Goal: Transaction & Acquisition: Obtain resource

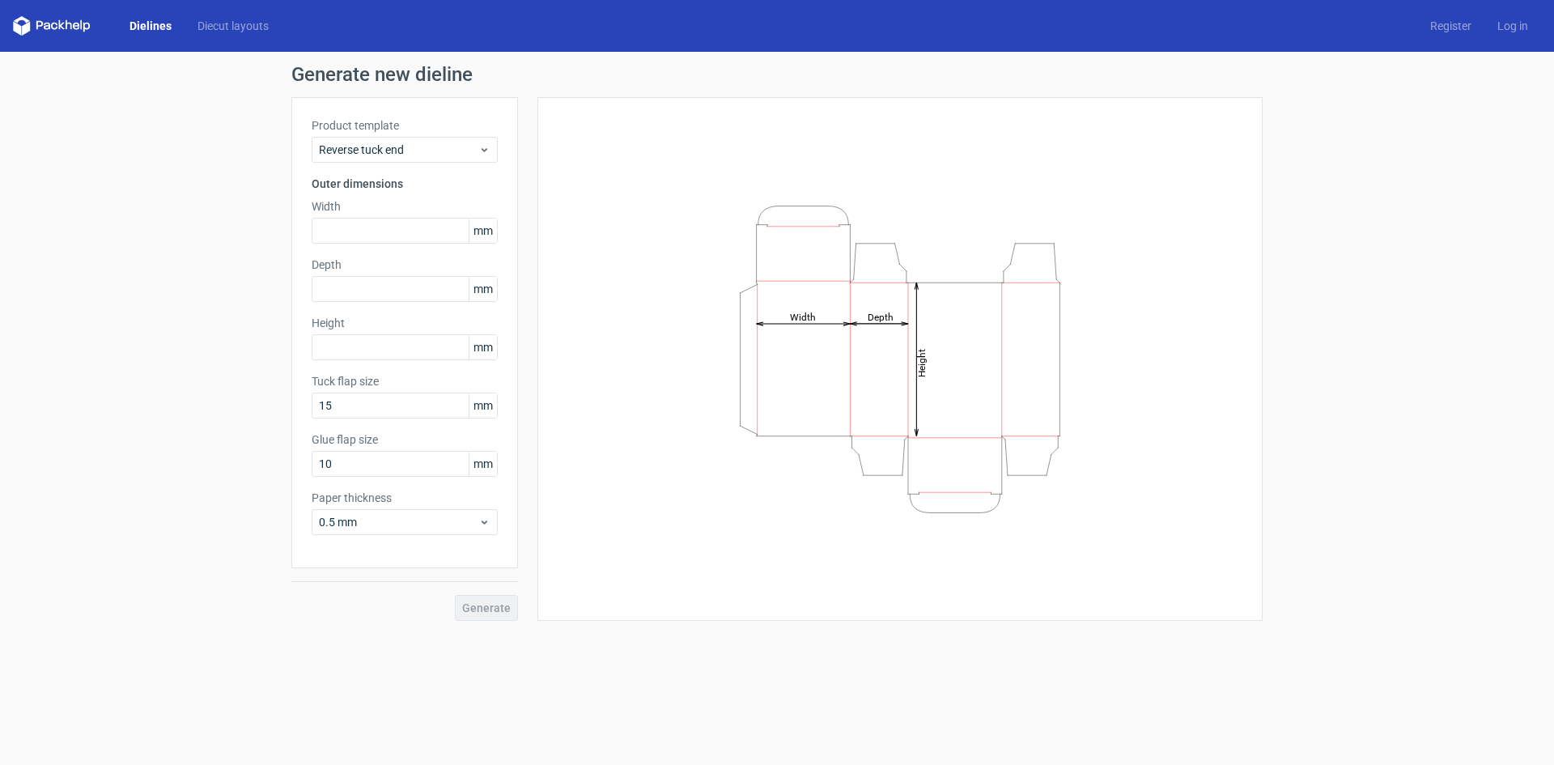
click at [164, 26] on link "Dielines" at bounding box center [151, 26] width 68 height 16
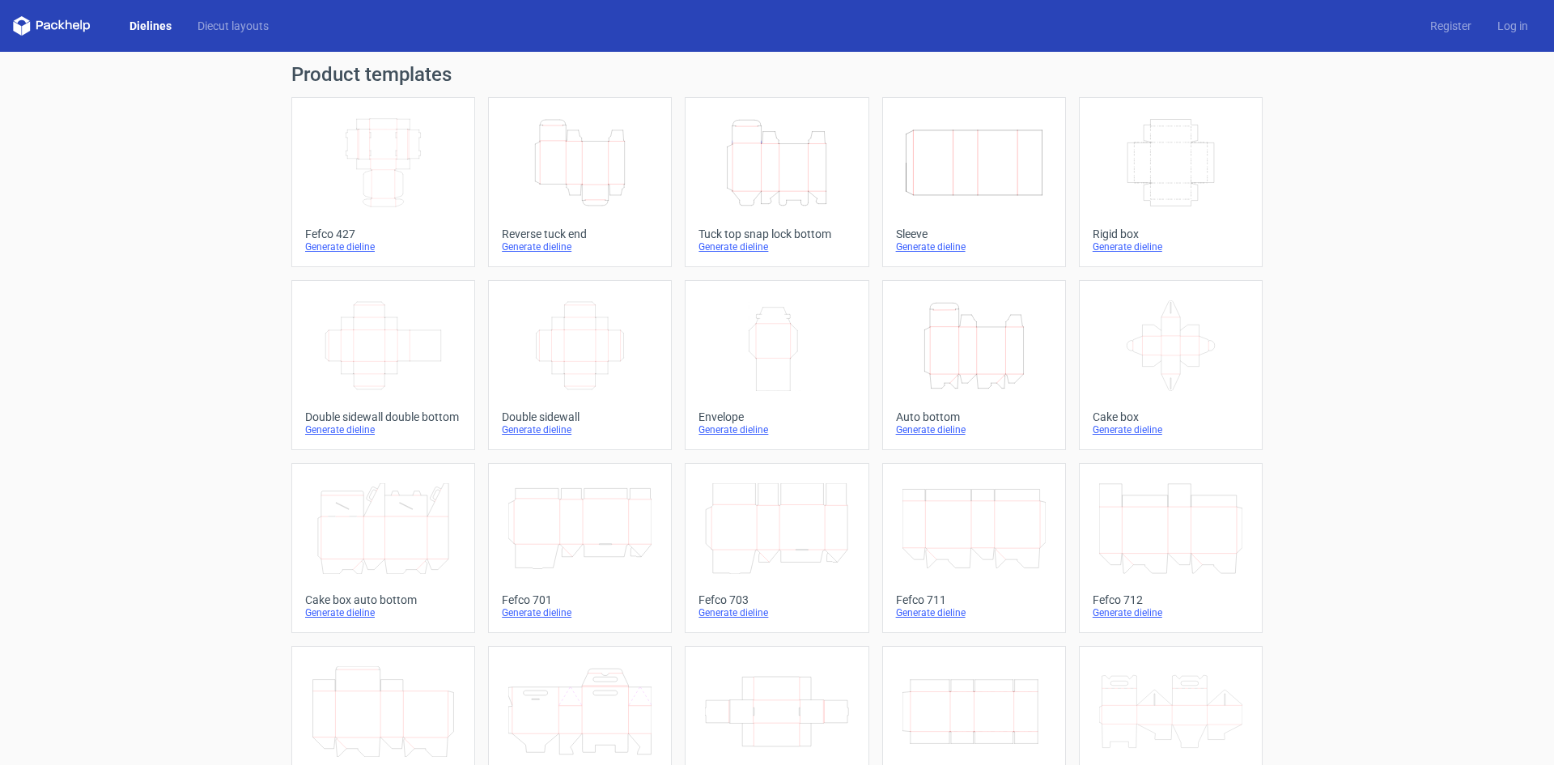
click at [556, 153] on icon "Height Depth Width" at bounding box center [579, 162] width 143 height 91
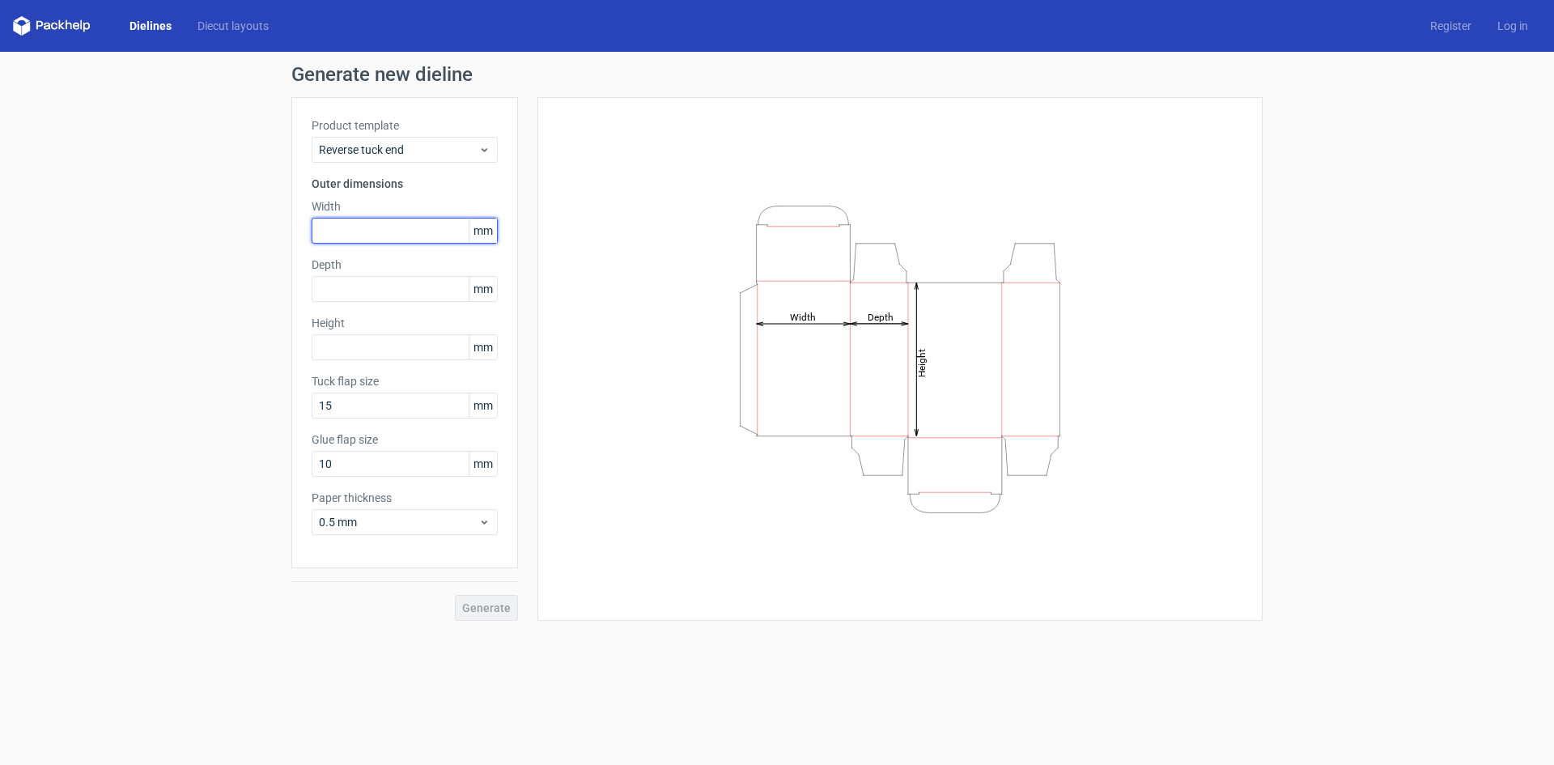
click at [364, 238] on input "text" at bounding box center [405, 231] width 186 height 26
type input "174"
type input "58"
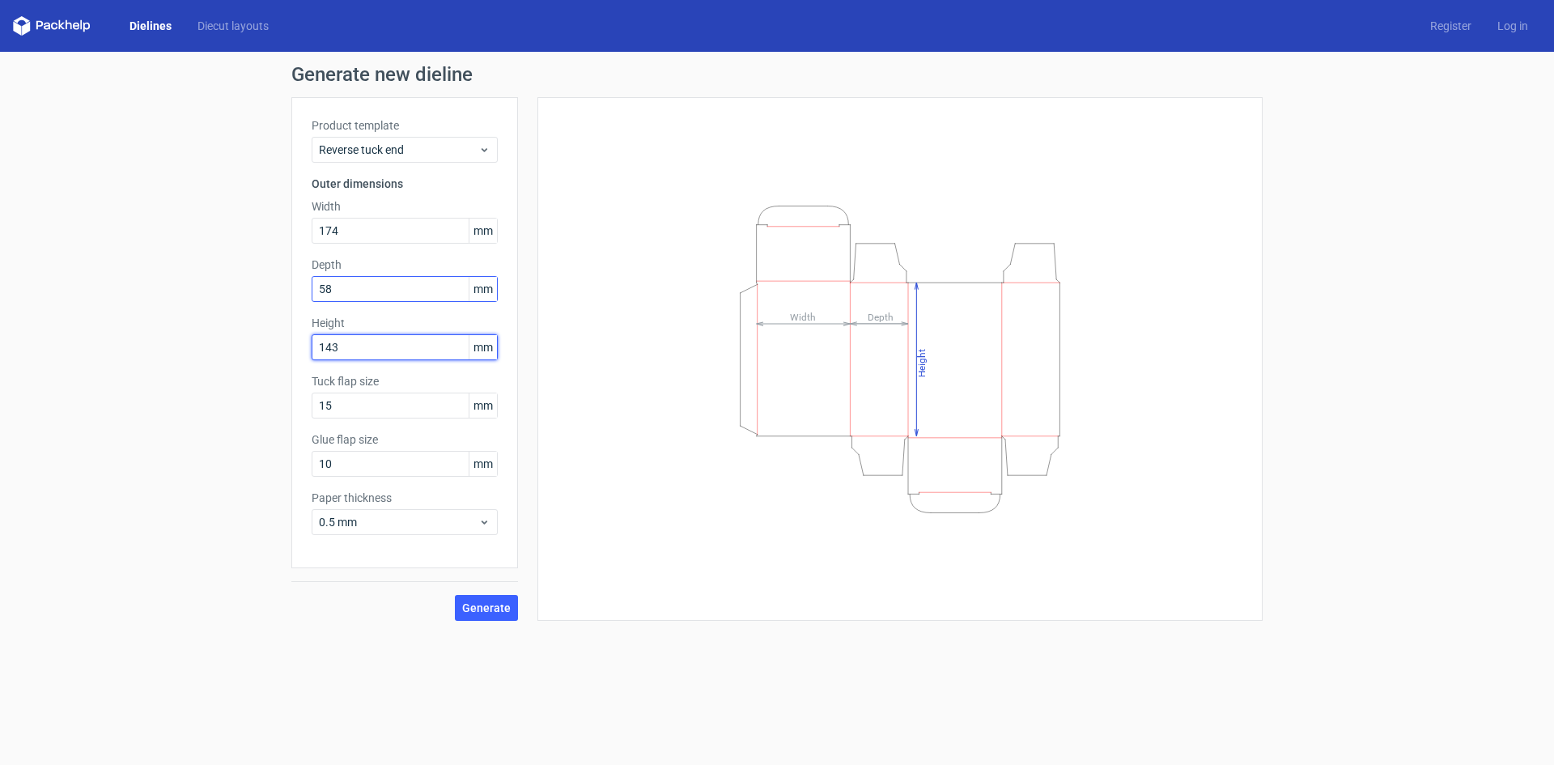
type input "143"
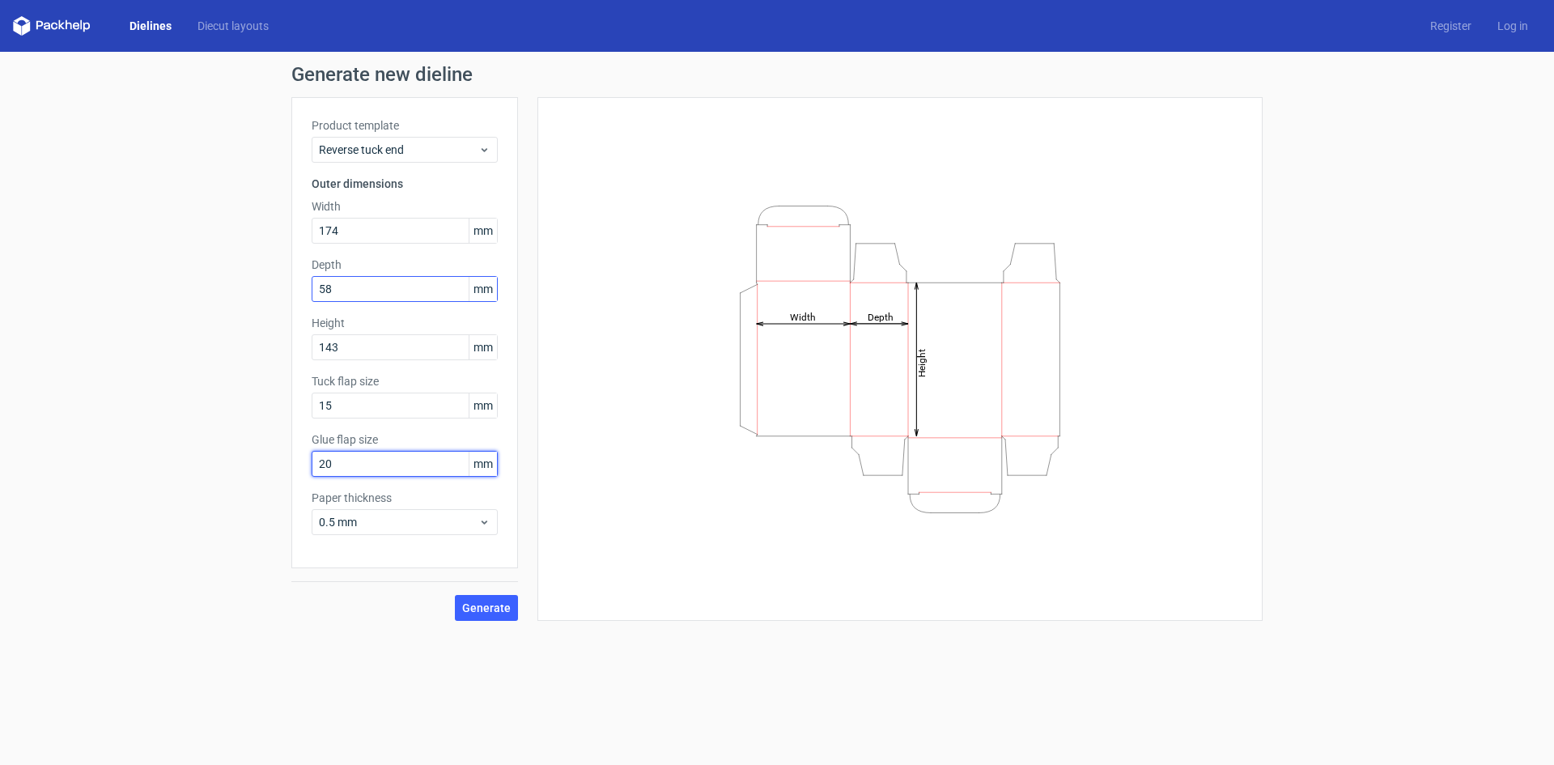
type input "20"
click at [491, 600] on button "Generate" at bounding box center [486, 608] width 63 height 26
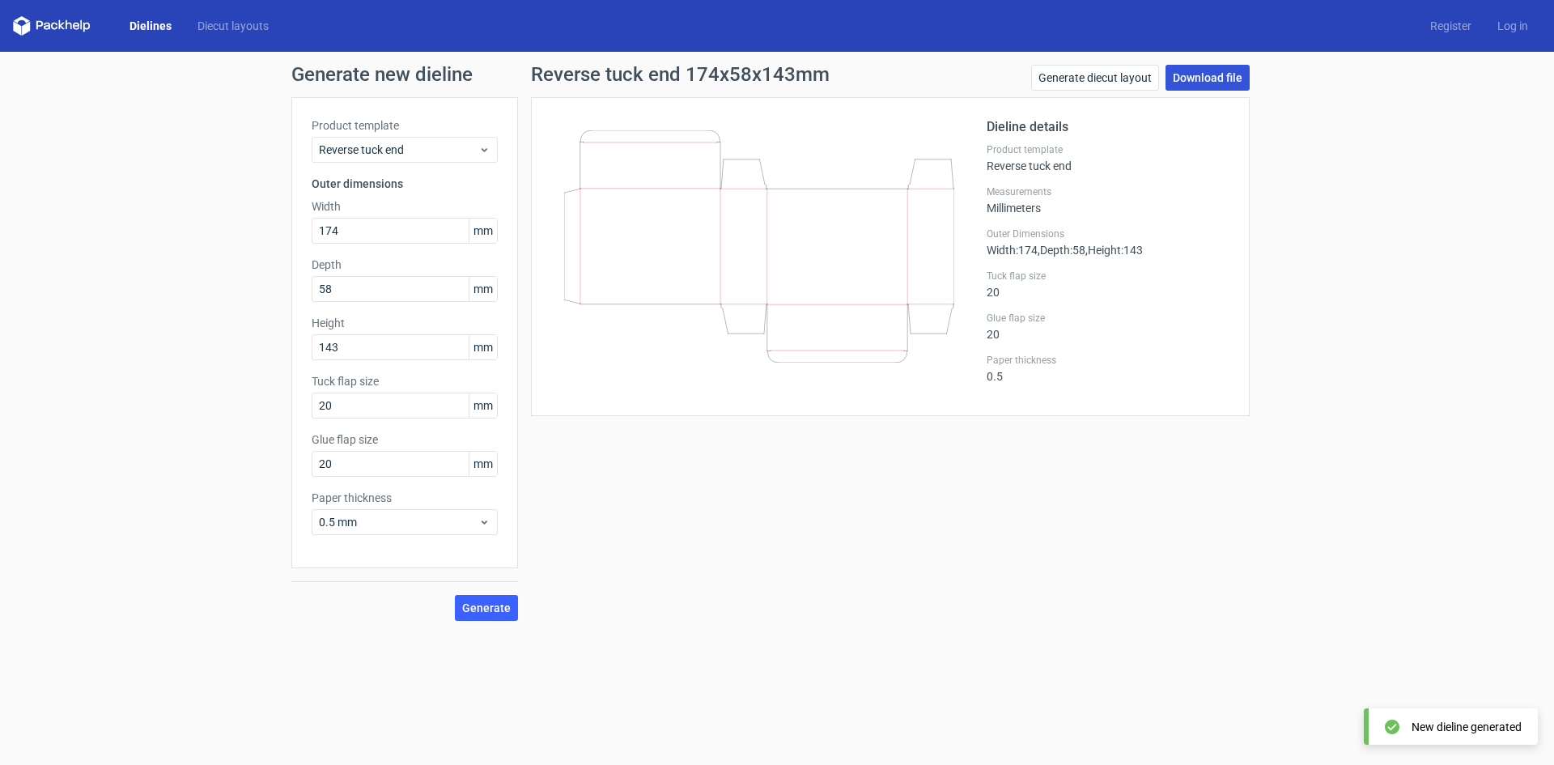
click at [1240, 83] on link "Download file" at bounding box center [1208, 78] width 84 height 26
drag, startPoint x: 151, startPoint y: 24, endPoint x: 184, endPoint y: 43, distance: 37.4
click at [151, 24] on link "Dielines" at bounding box center [151, 26] width 68 height 16
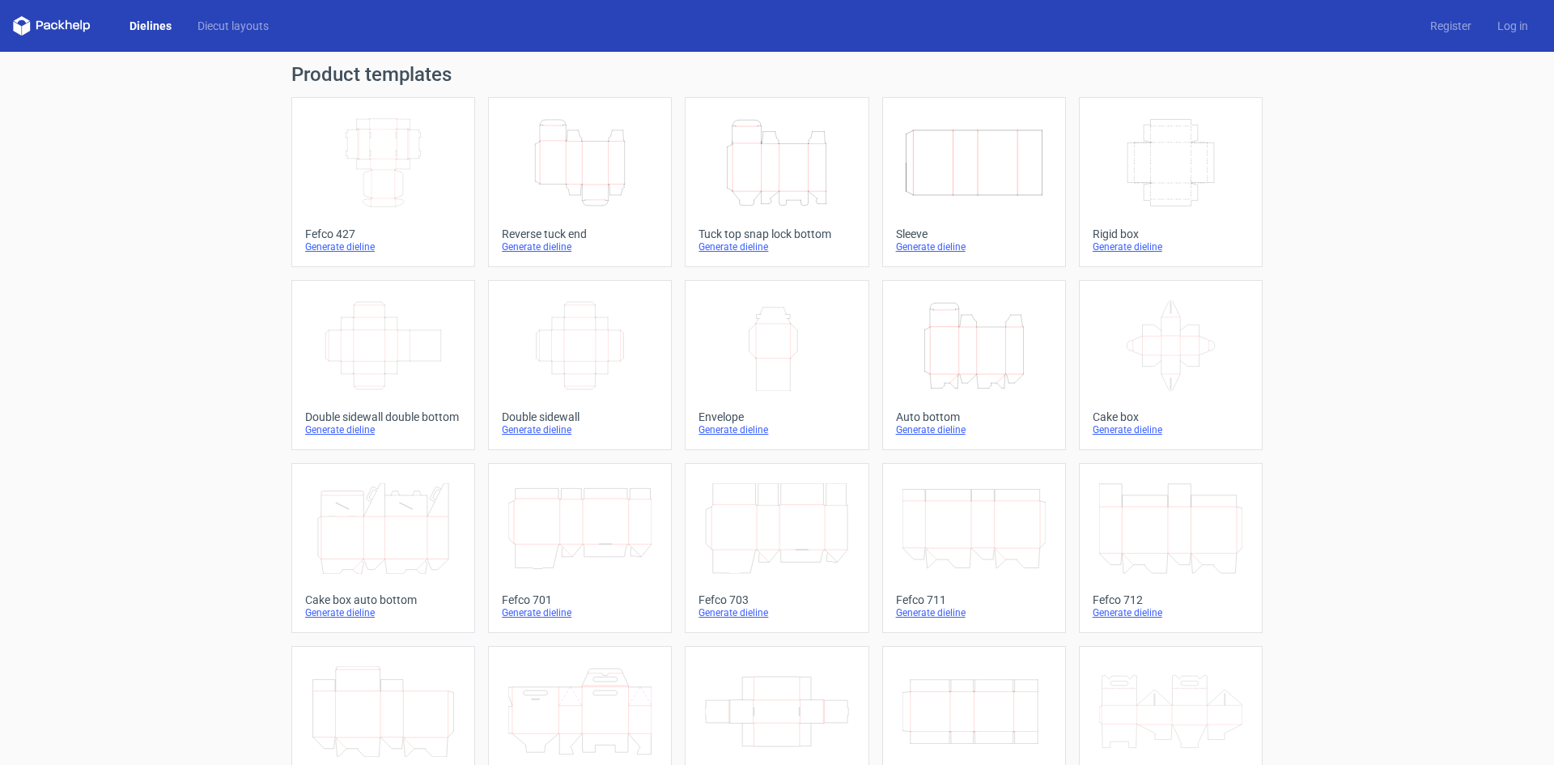
click at [776, 169] on icon "Height Depth Width" at bounding box center [776, 162] width 143 height 91
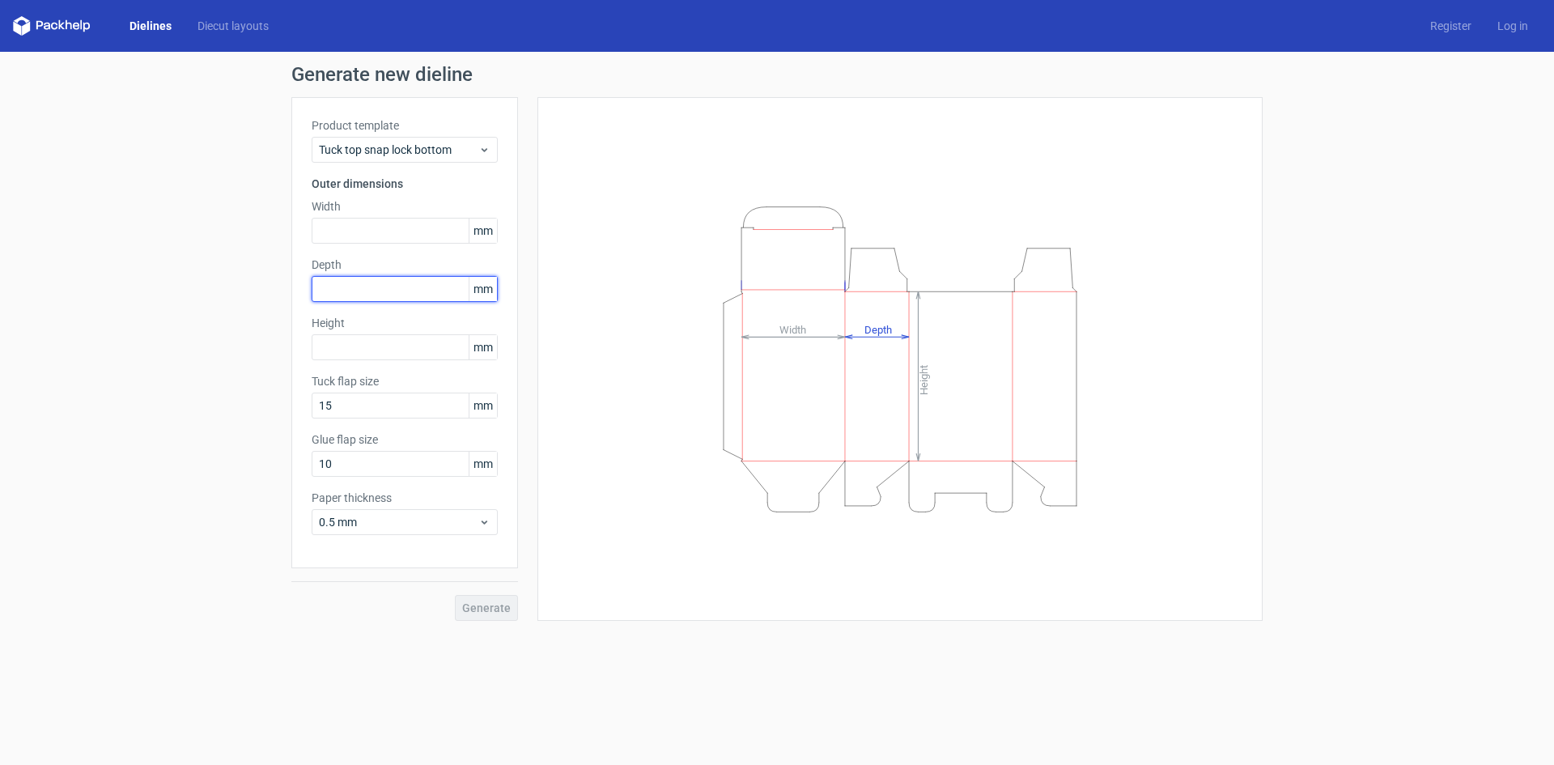
click at [369, 296] on input "text" at bounding box center [405, 289] width 186 height 26
type input "58"
type input "143"
type input "20"
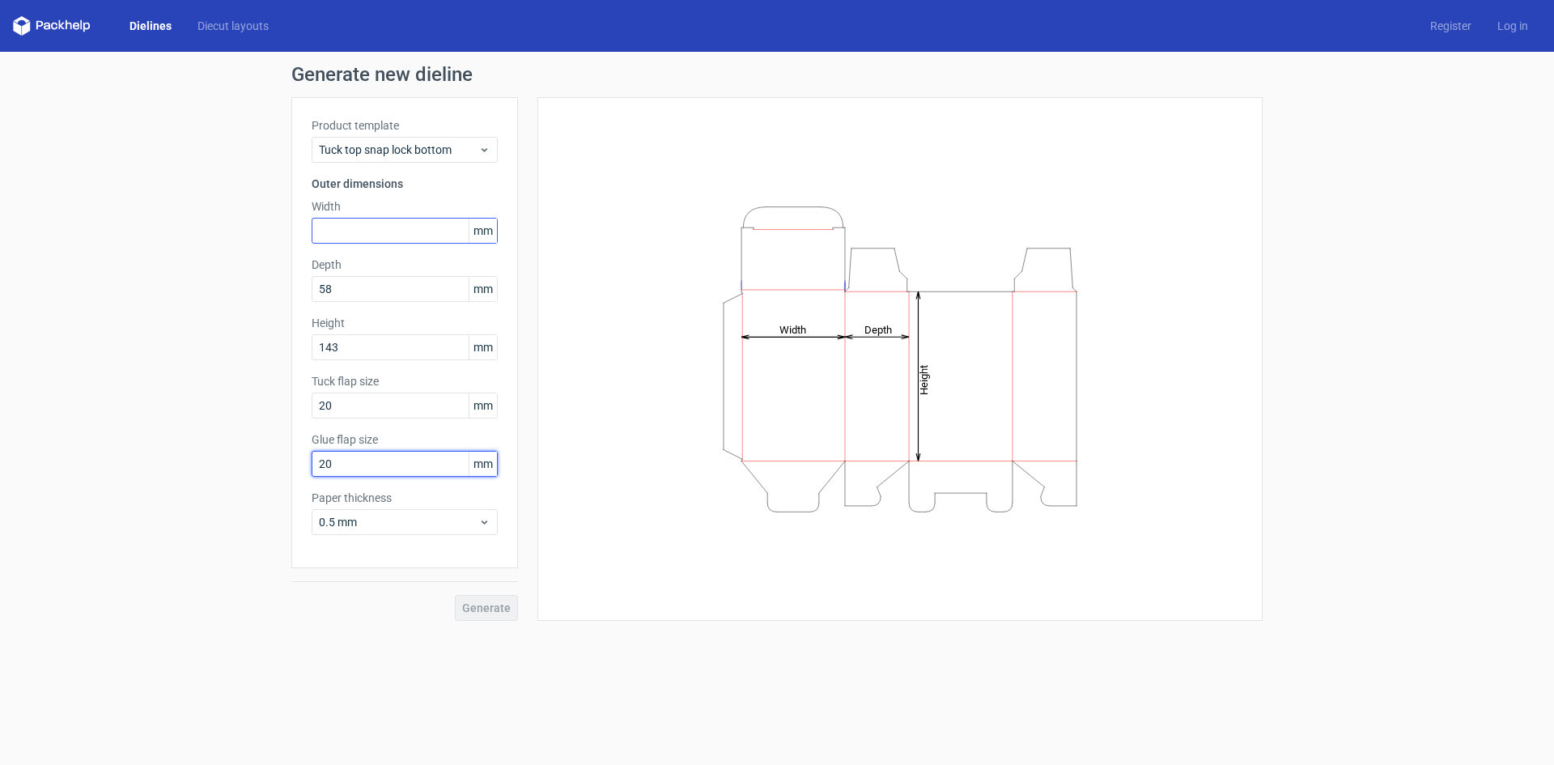
type input "20"
click at [319, 231] on input "text" at bounding box center [405, 231] width 186 height 26
type input "116"
click at [477, 603] on span "Generate" at bounding box center [486, 607] width 49 height 11
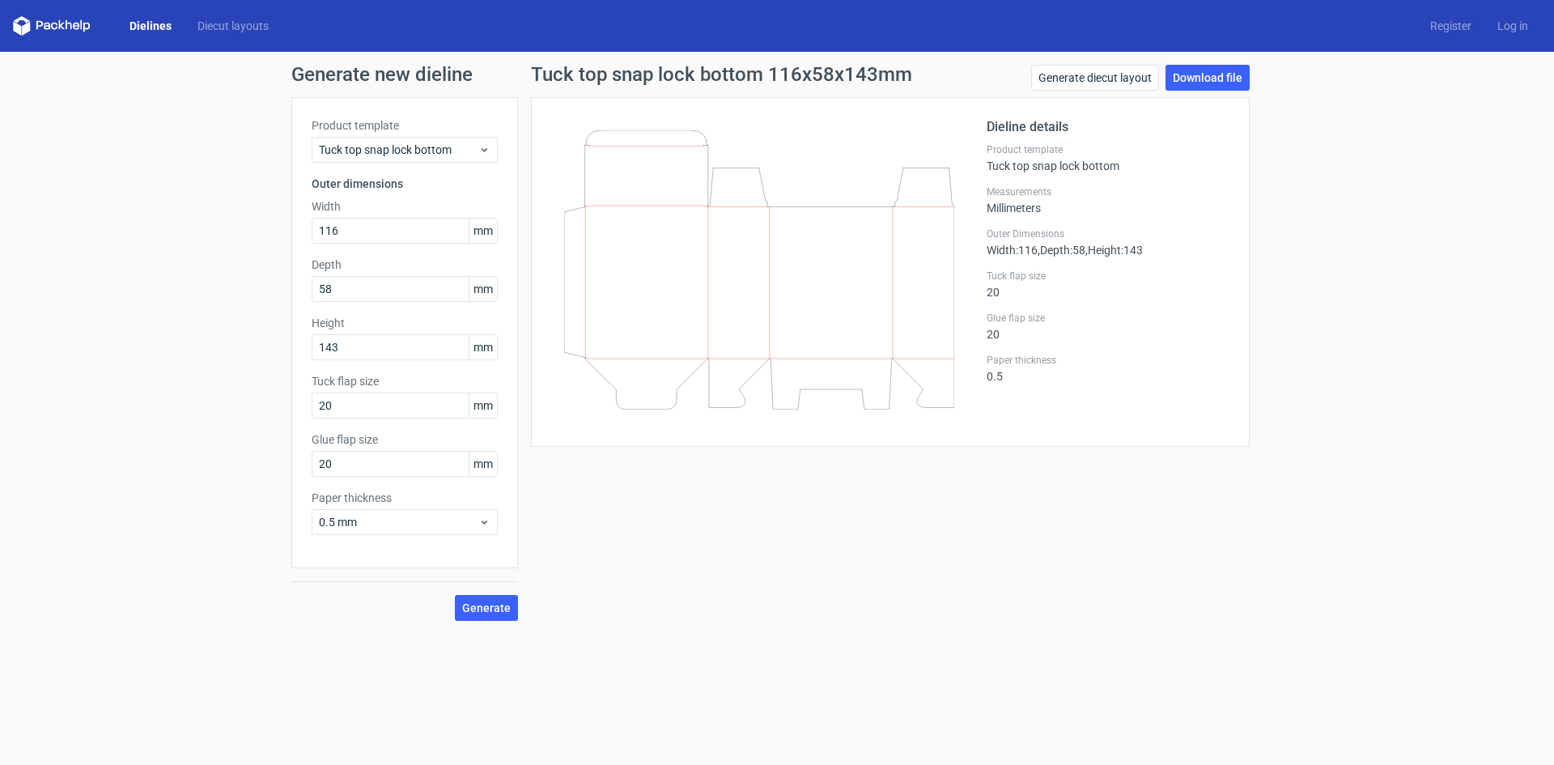
click at [1482, 104] on div "Generate new dieline Product template Tuck top snap lock bottom Outer dimension…" at bounding box center [777, 343] width 1554 height 582
click at [1176, 71] on link "Download file" at bounding box center [1208, 78] width 84 height 26
